Goal: Complete application form

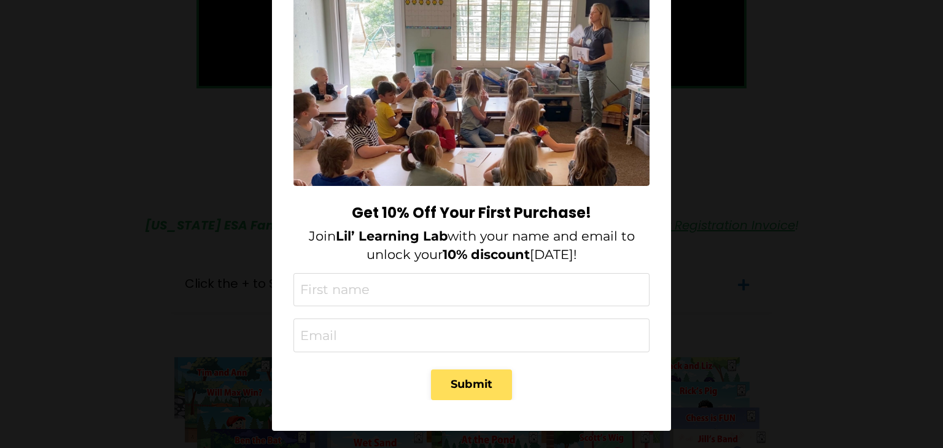
scroll to position [64, 0]
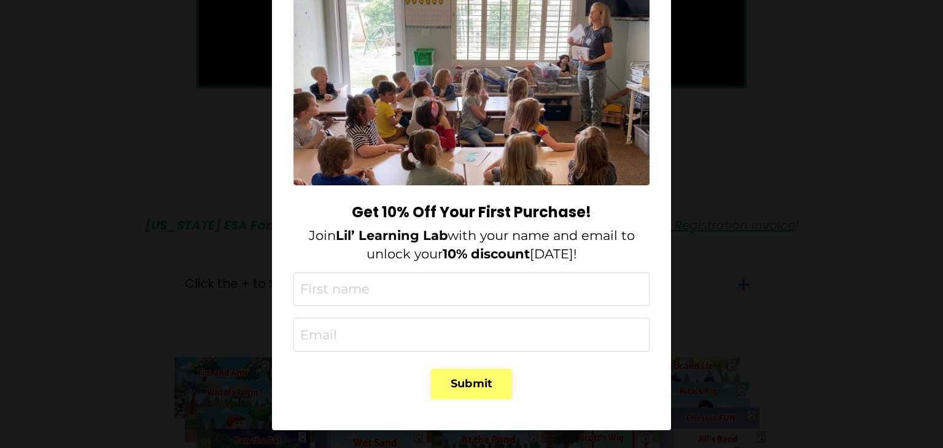
click at [484, 375] on button "Submit" at bounding box center [472, 384] width 82 height 31
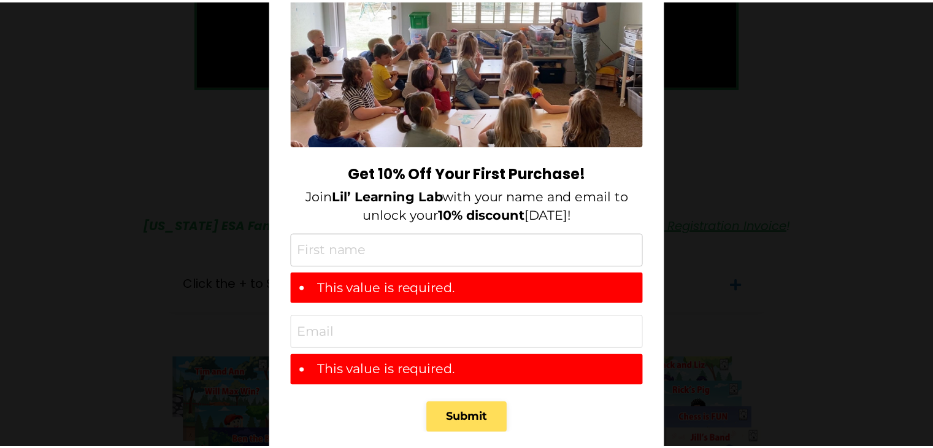
scroll to position [125, 0]
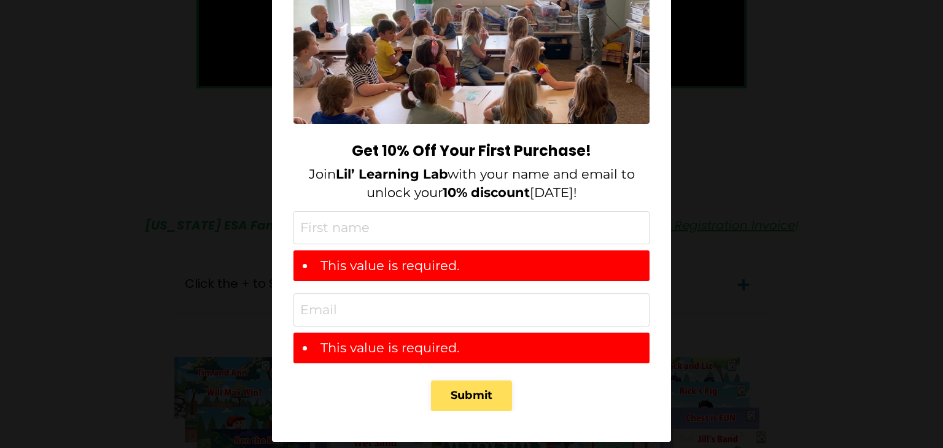
click at [137, 246] on div "Get 10% Off Your First Purchase! Join Lil’ Learning Lab with your name and emai…" at bounding box center [471, 224] width 943 height 448
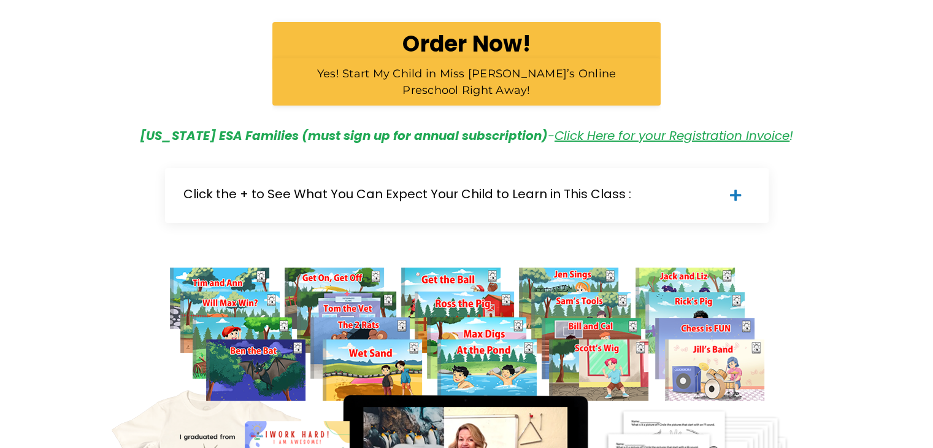
scroll to position [491, 0]
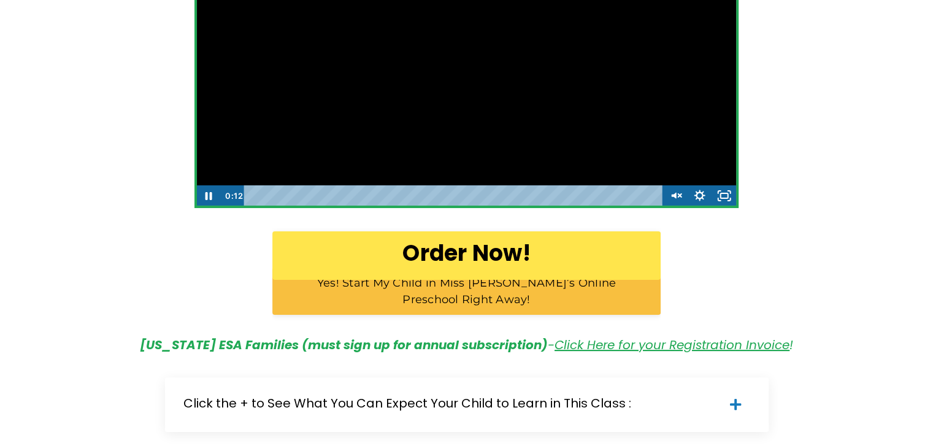
click at [431, 256] on b "Order Now!" at bounding box center [467, 252] width 128 height 31
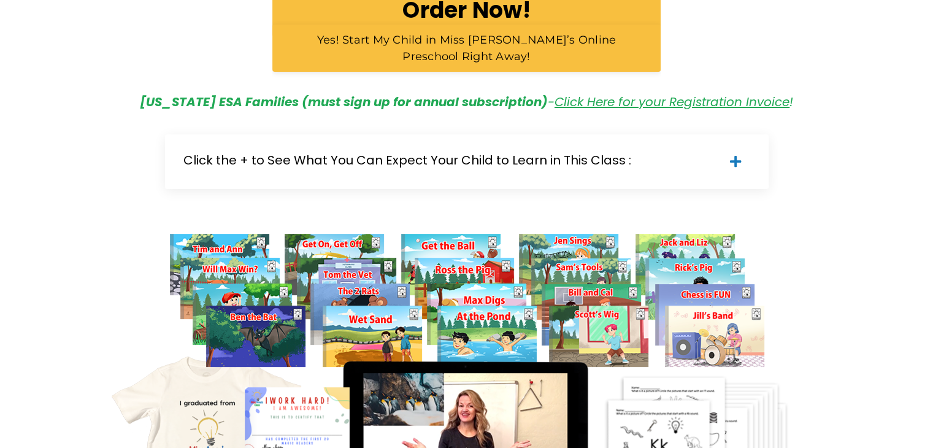
scroll to position [430, 0]
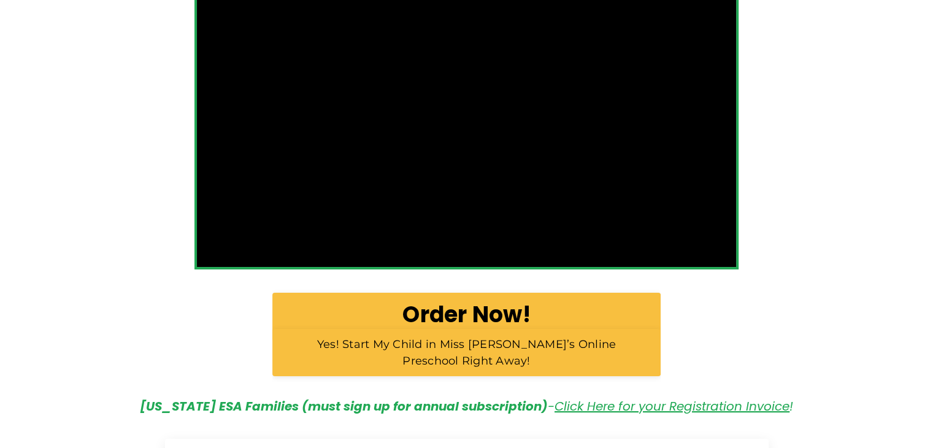
click at [110, 123] on div "Want to guarantee your 3-6 year old is ready for top academic performance? “How…" at bounding box center [466, 92] width 933 height 821
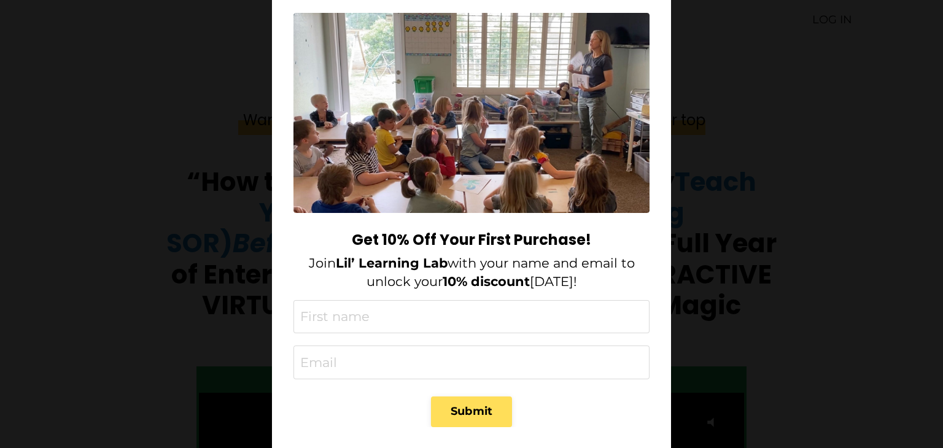
scroll to position [64, 0]
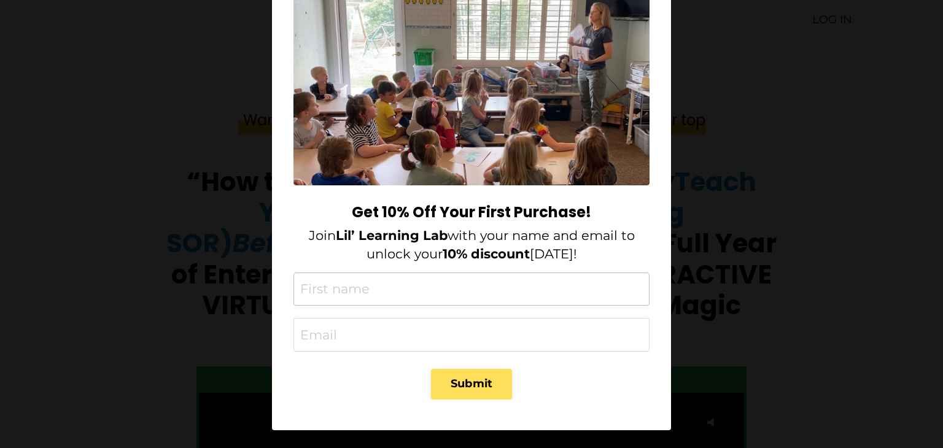
click at [341, 303] on input "text" at bounding box center [471, 289] width 356 height 34
type input "D"
type input "Test"
click at [373, 342] on input "tes" at bounding box center [471, 335] width 356 height 34
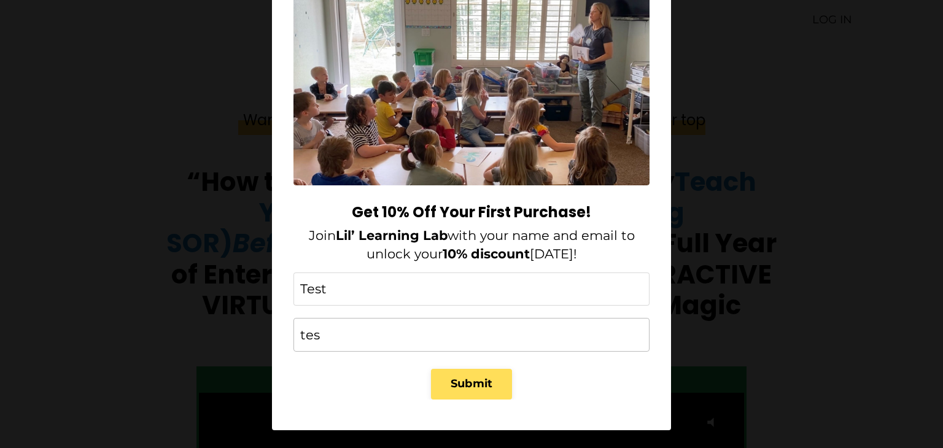
click at [373, 342] on input "tes" at bounding box center [471, 335] width 356 height 34
paste input "bahobo6456@cavoyar.com"
type input "bahobo6456@cavoyar.com"
click at [488, 385] on button "Submit" at bounding box center [472, 384] width 82 height 31
